Goal: Task Accomplishment & Management: Manage account settings

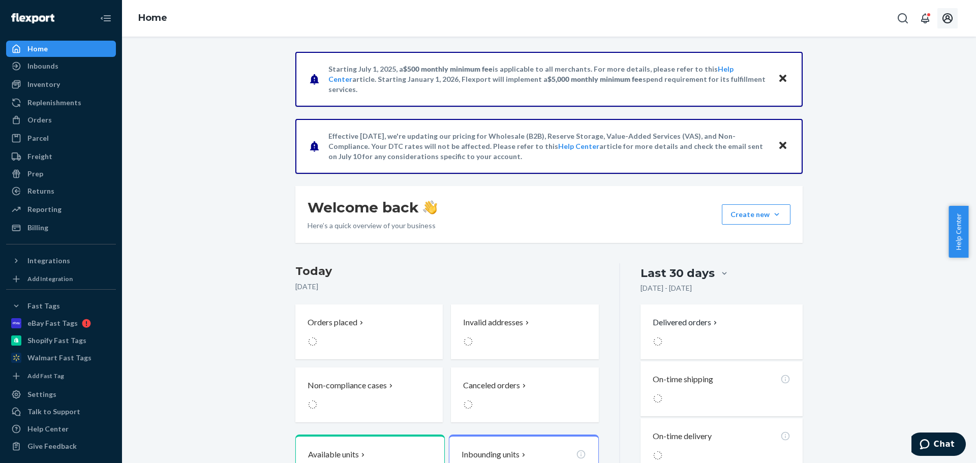
click at [943, 22] on icon "Open account menu" at bounding box center [948, 18] width 12 height 12
click at [886, 92] on div "Settings" at bounding box center [925, 101] width 79 height 18
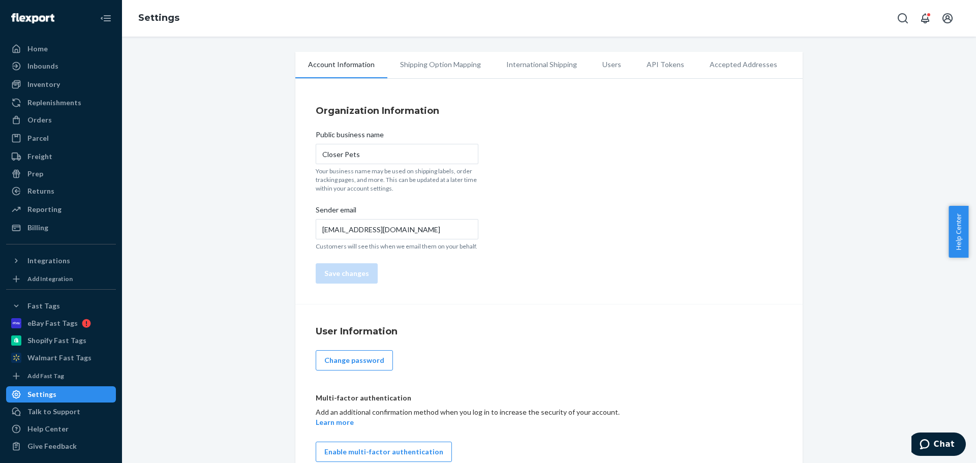
click at [609, 65] on li "Users" at bounding box center [612, 64] width 44 height 25
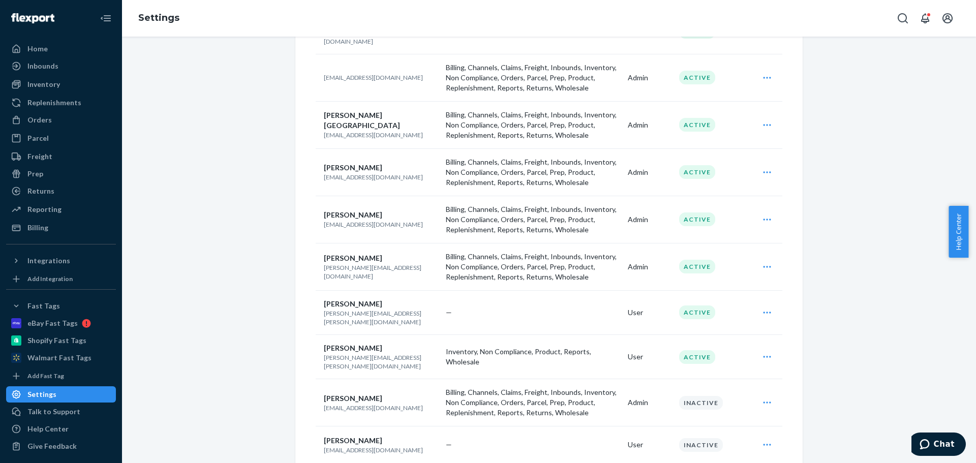
scroll to position [189, 0]
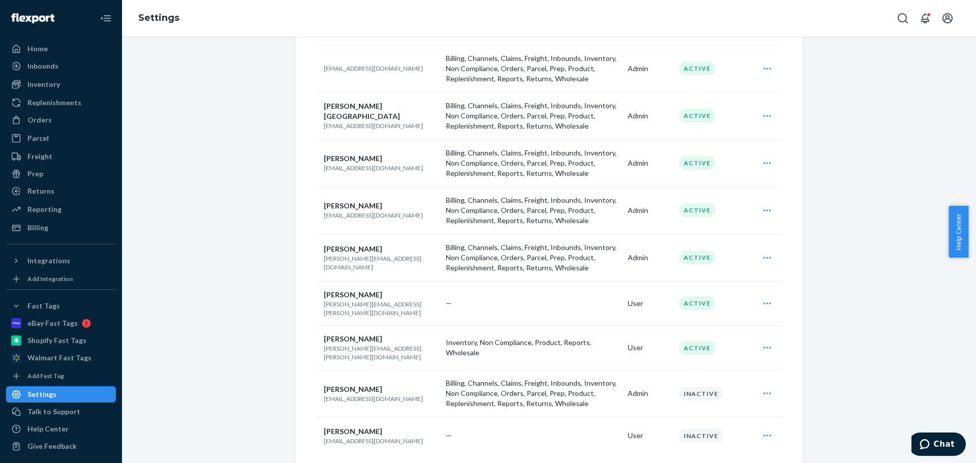
click at [420, 446] on div "Users All contact areas Add user Name Contact Areas Role Status [PERSON_NAME] (…" at bounding box center [549, 190] width 467 height 561
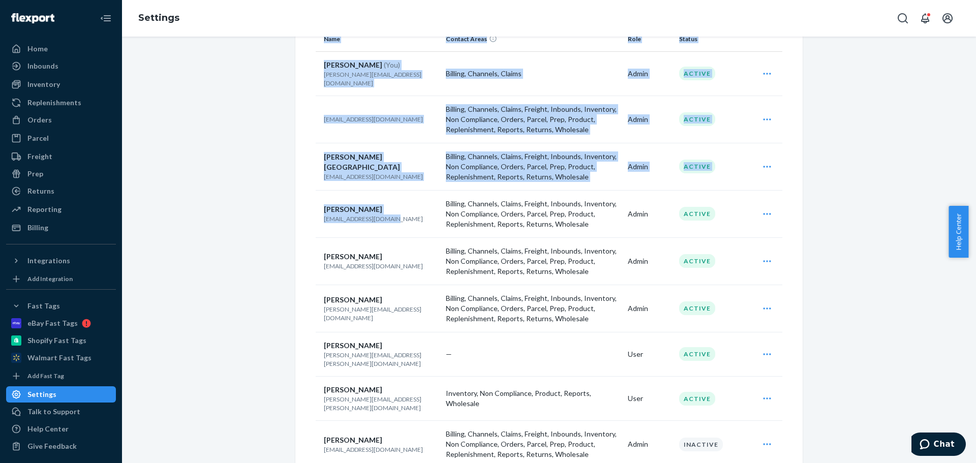
drag, startPoint x: 369, startPoint y: 213, endPoint x: 394, endPoint y: 213, distance: 25.4
click at [394, 213] on div "Users All contact areas Add user Name Contact Areas Role Status [PERSON_NAME] (…" at bounding box center [548, 240] width 507 height 589
click at [394, 215] on p "[EMAIL_ADDRESS][DOMAIN_NAME]" at bounding box center [381, 219] width 114 height 9
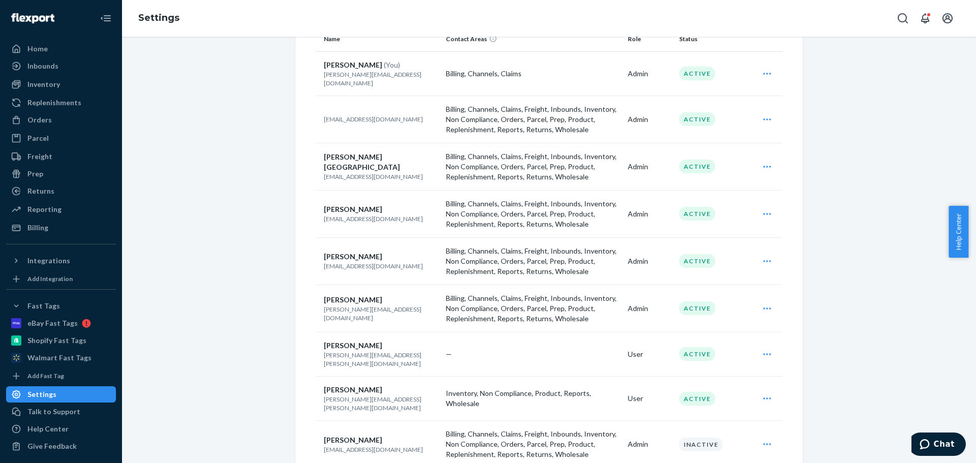
click at [397, 215] on p "[EMAIL_ADDRESS][DOMAIN_NAME]" at bounding box center [381, 219] width 114 height 9
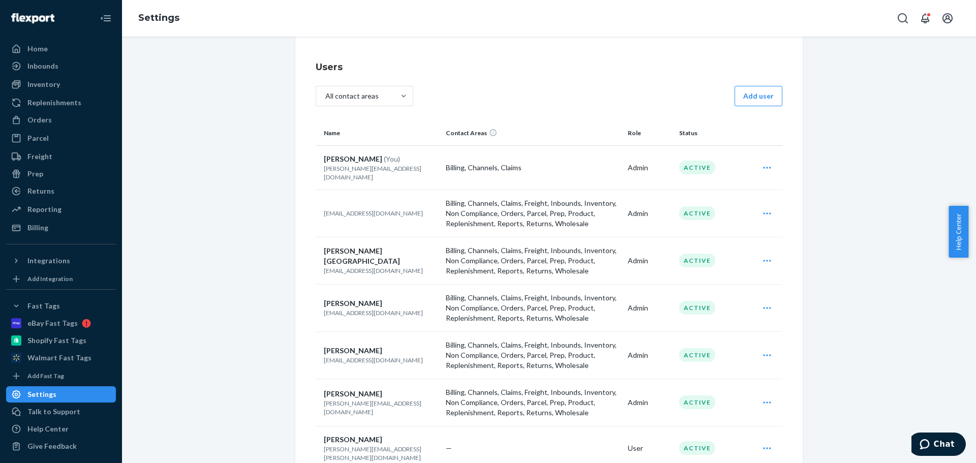
scroll to position [0, 0]
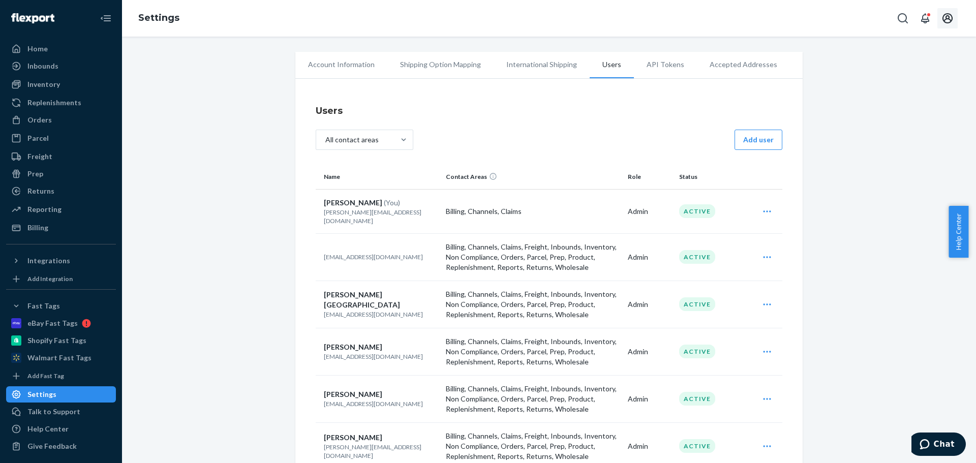
click at [950, 24] on icon "Open account menu" at bounding box center [948, 18] width 12 height 12
click at [891, 92] on div "Settings" at bounding box center [925, 101] width 79 height 18
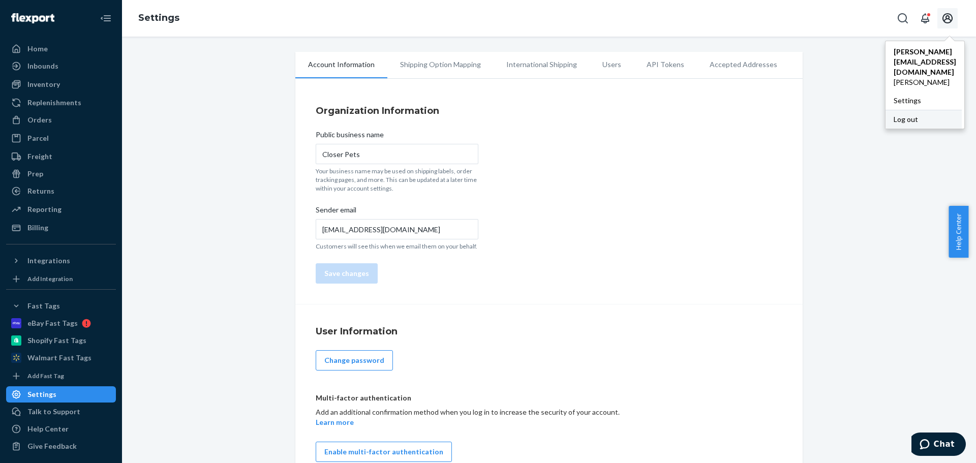
click at [886, 110] on div "Log out" at bounding box center [924, 119] width 76 height 19
